Goal: Information Seeking & Learning: Check status

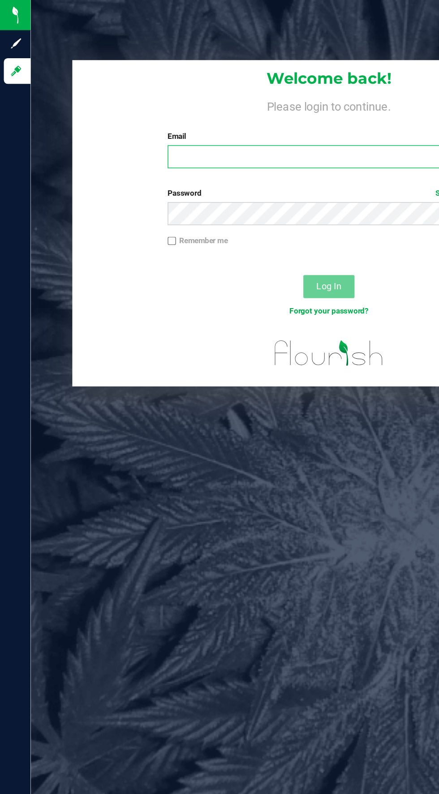
click at [159, 108] on input "Email" at bounding box center [230, 110] width 226 height 16
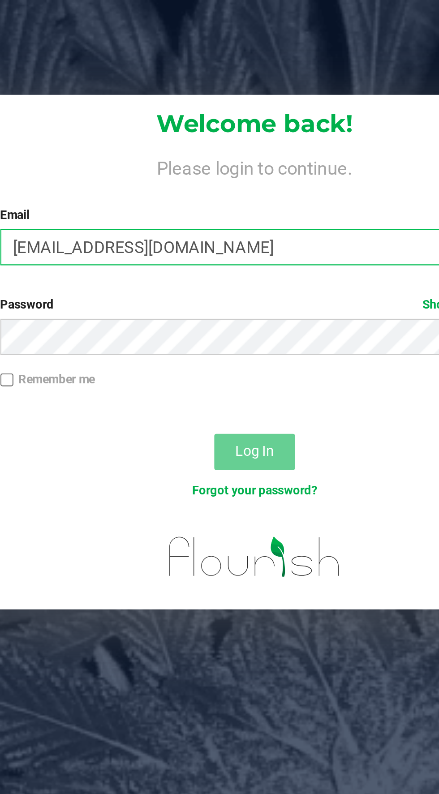
type input "[EMAIL_ADDRESS][DOMAIN_NAME]"
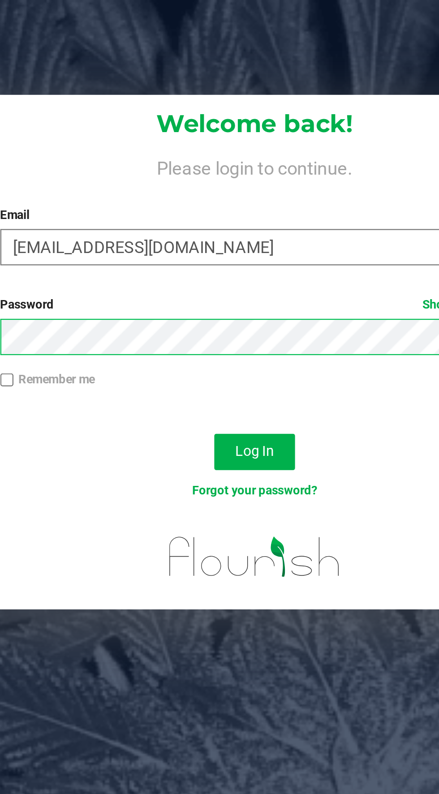
click at [212, 193] on button "Log In" at bounding box center [230, 201] width 36 height 16
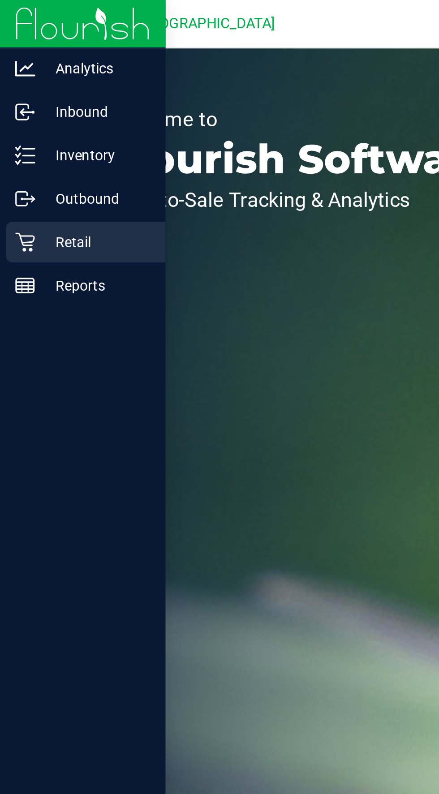
click at [13, 103] on div "Retail" at bounding box center [38, 108] width 71 height 18
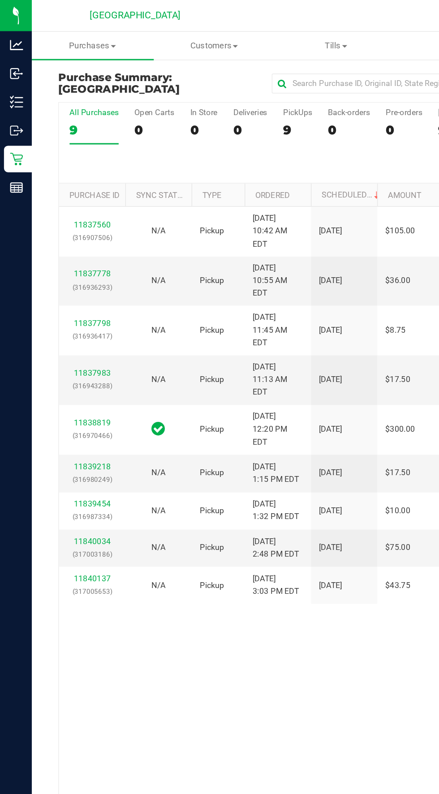
click at [185, 480] on div "11837560 (316907506) N/A Pickup [DATE] 10:42 AM EDT 8/24/2025 $105.00 Packed [E…" at bounding box center [230, 390] width 381 height 500
click at [69, 33] on span "Purchases" at bounding box center [62, 31] width 82 height 8
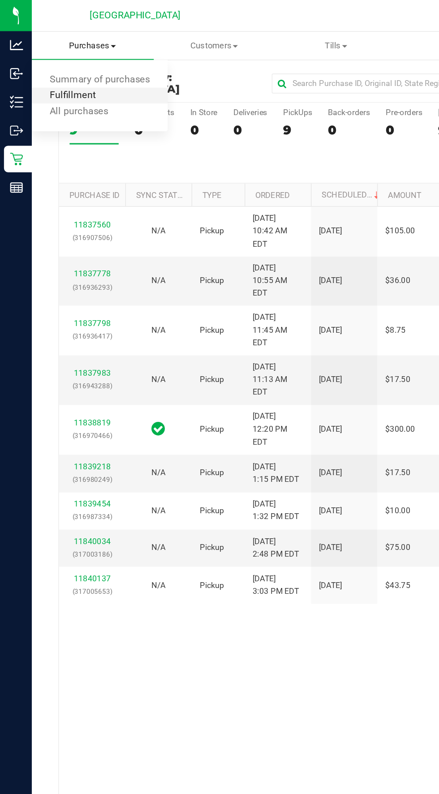
click at [54, 63] on span "Fulfillment" at bounding box center [49, 65] width 56 height 8
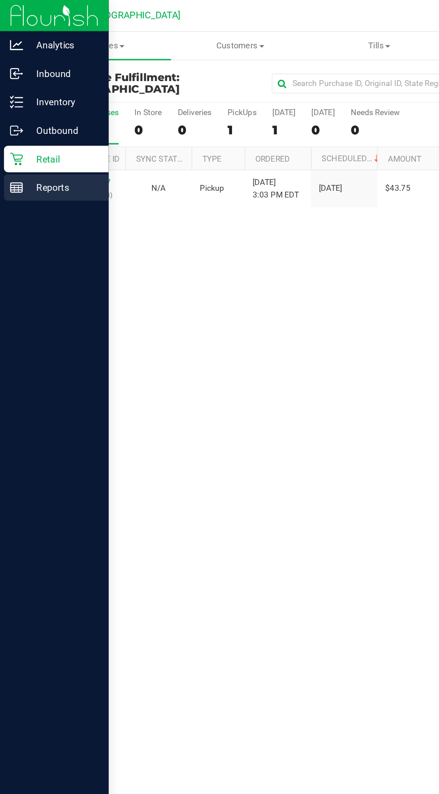
click at [11, 125] on line at bounding box center [11, 125] width 8 height 0
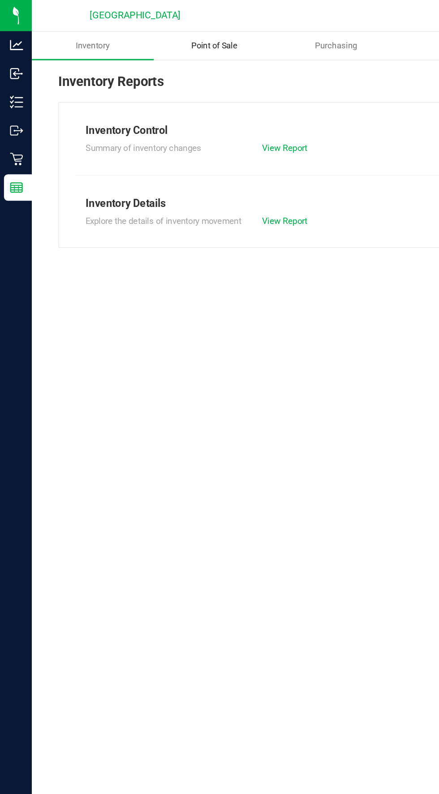
click at [142, 30] on span "Point of Sale" at bounding box center [145, 31] width 56 height 8
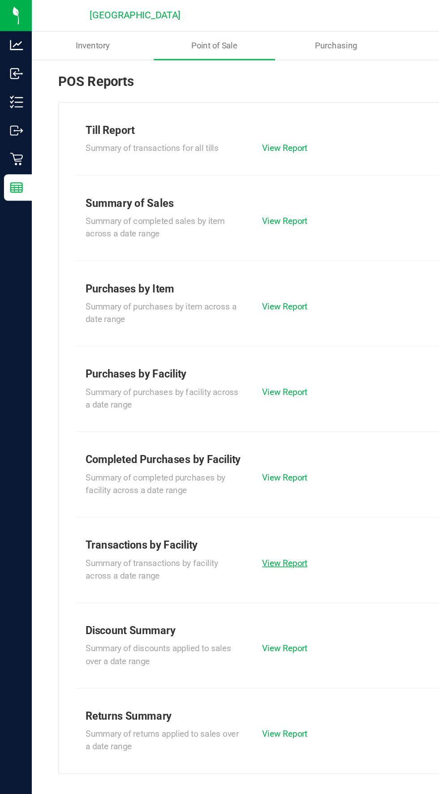
click at [192, 380] on link "View Report" at bounding box center [192, 380] width 30 height 7
